Goal: Download file/media

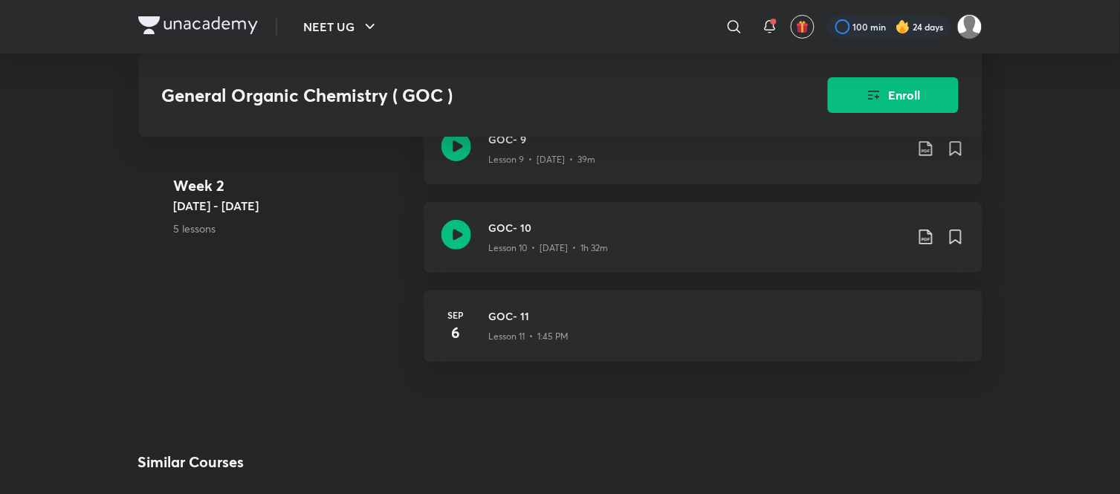
scroll to position [1389, 0]
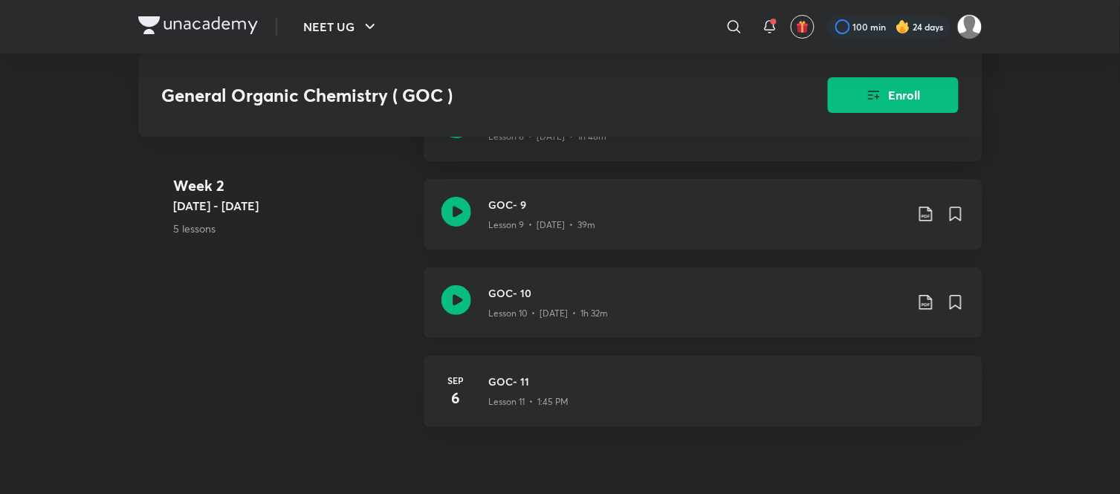
click at [919, 298] on icon at bounding box center [926, 303] width 18 height 18
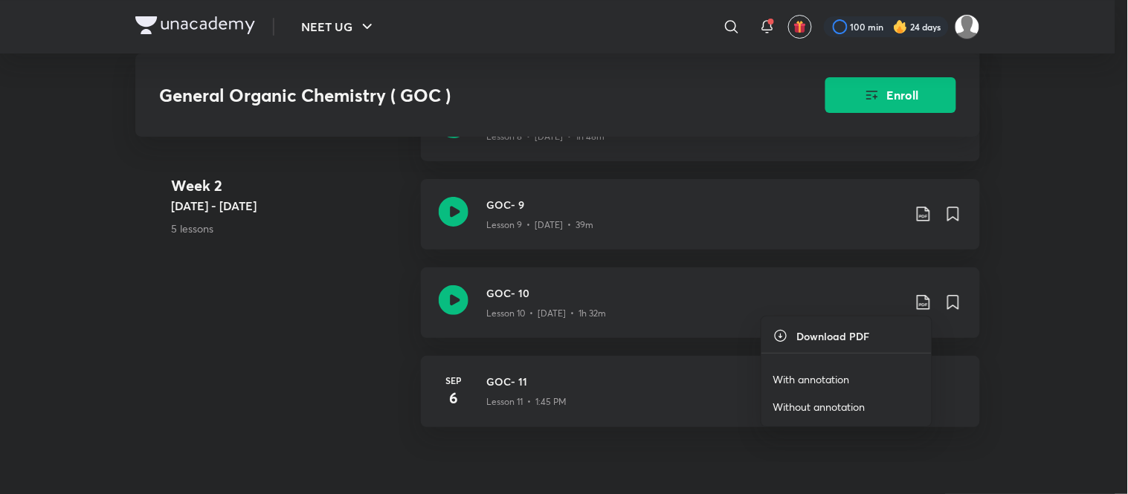
click at [812, 381] on p "With annotation" at bounding box center [811, 380] width 77 height 16
